Goal: Transaction & Acquisition: Purchase product/service

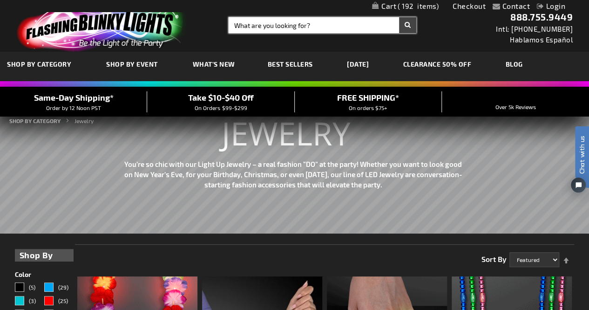
click at [262, 21] on input "Search" at bounding box center [323, 25] width 188 height 16
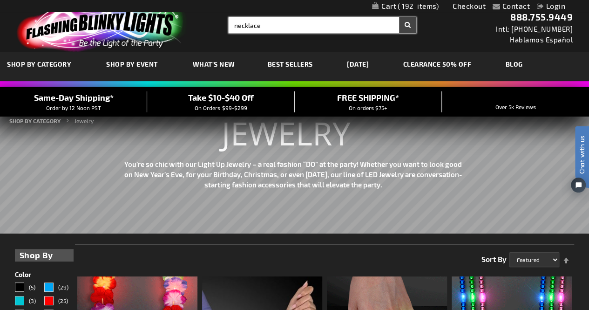
click at [399, 17] on button "Search" at bounding box center [407, 25] width 17 height 16
type input "necklace"
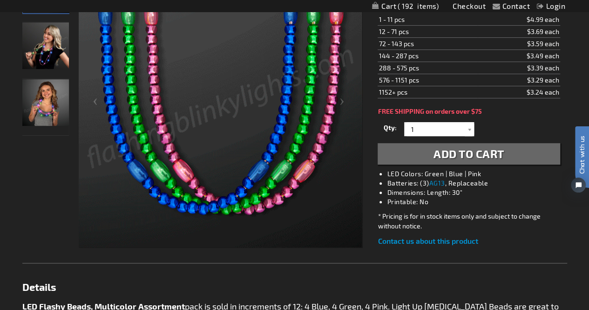
scroll to position [140, 0]
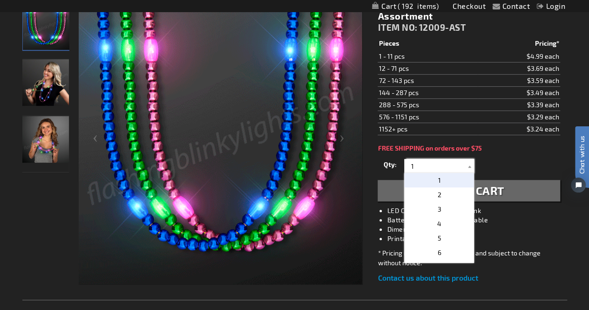
click at [444, 170] on input "1" at bounding box center [441, 166] width 68 height 14
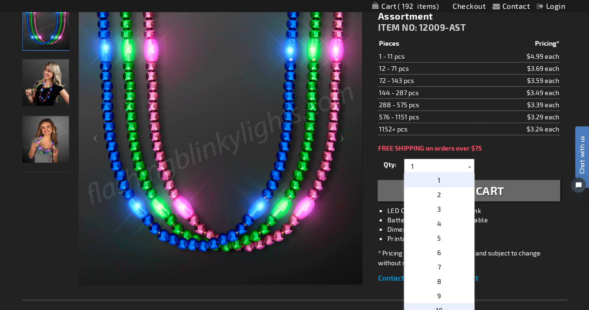
click at [442, 306] on p "10" at bounding box center [439, 310] width 70 height 14
type input "10"
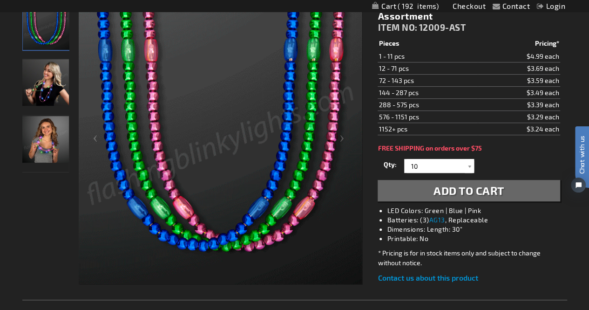
click at [482, 189] on span "Add to Cart" at bounding box center [469, 190] width 71 height 14
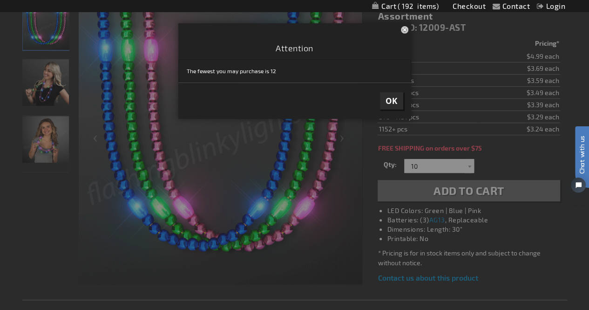
click at [395, 102] on span "OK" at bounding box center [392, 100] width 12 height 11
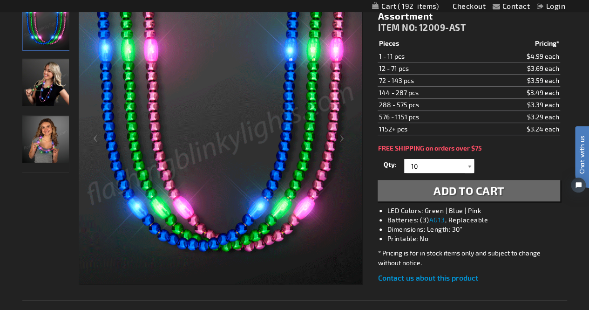
click at [470, 161] on div at bounding box center [469, 166] width 9 height 14
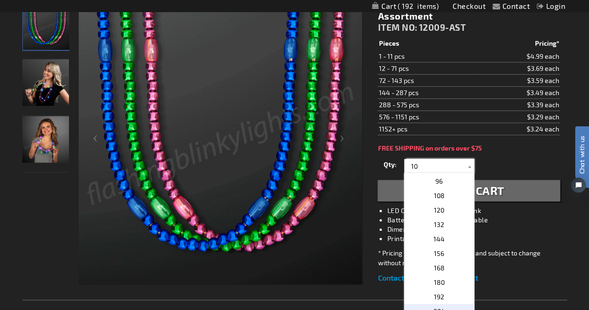
scroll to position [373, 0]
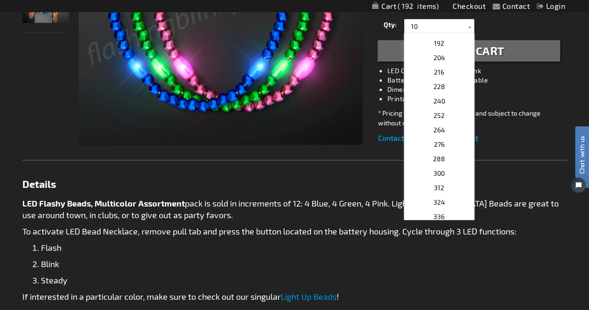
click at [523, 186] on link "Details" at bounding box center [294, 183] width 545 height 9
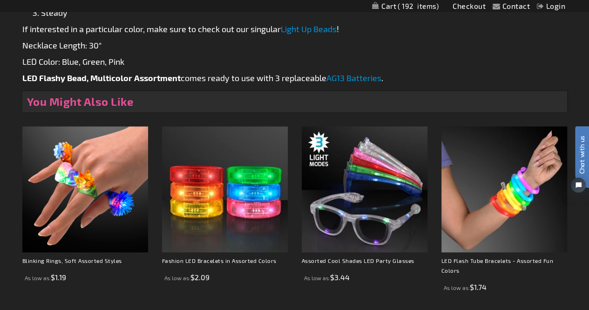
scroll to position [643, 0]
